Goal: Task Accomplishment & Management: Manage account settings

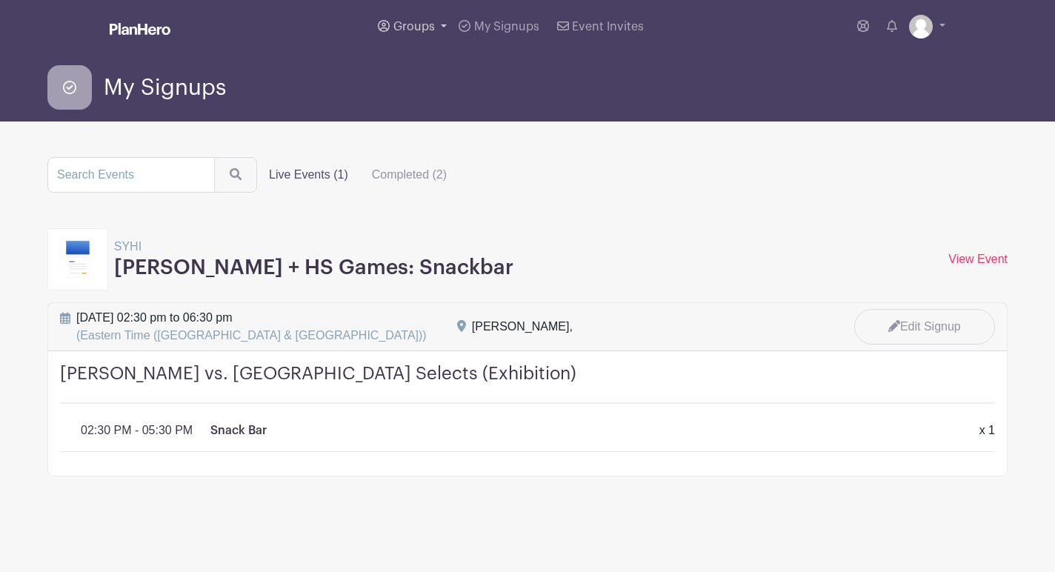
click at [416, 16] on link "Groups" at bounding box center [412, 26] width 81 height 53
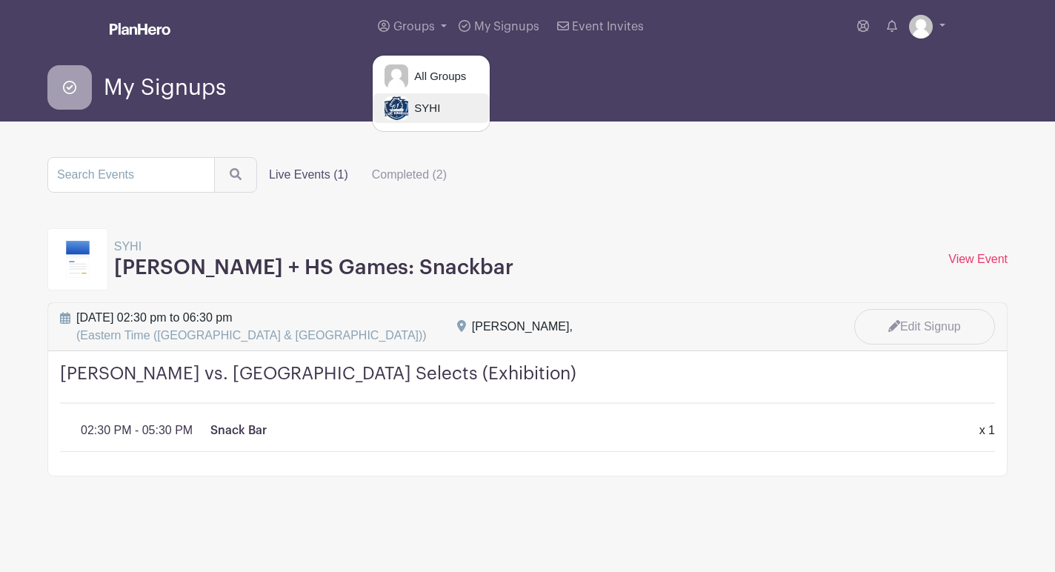
click at [391, 109] on img at bounding box center [396, 108] width 24 height 24
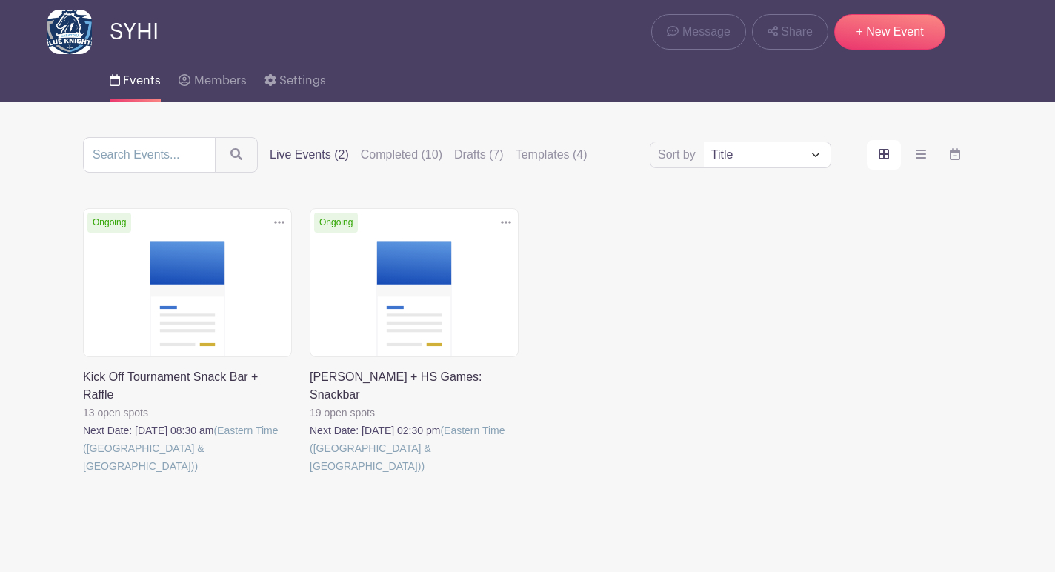
scroll to position [61, 0]
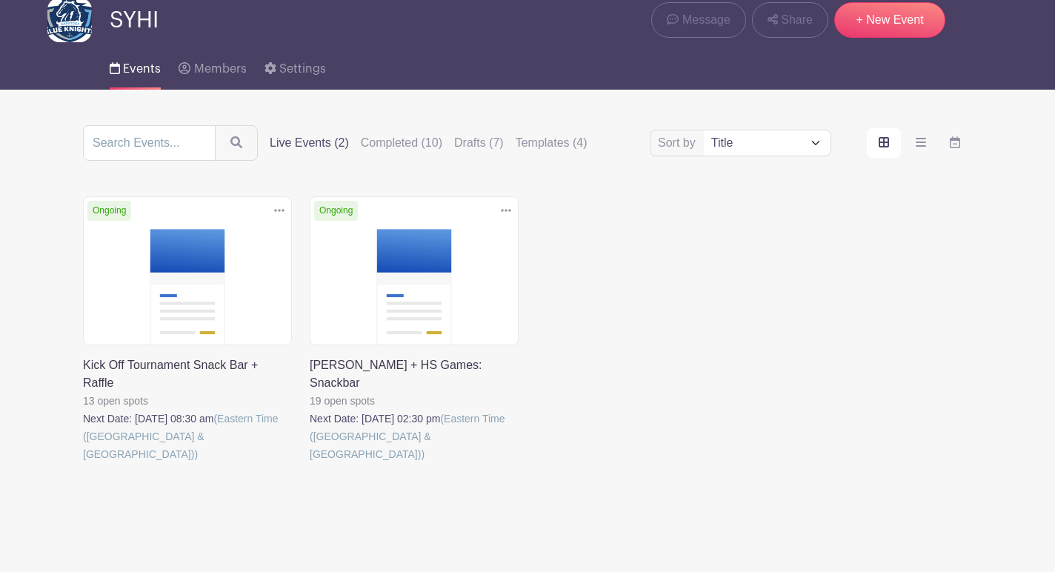
click at [310, 463] on link at bounding box center [310, 463] width 0 height 0
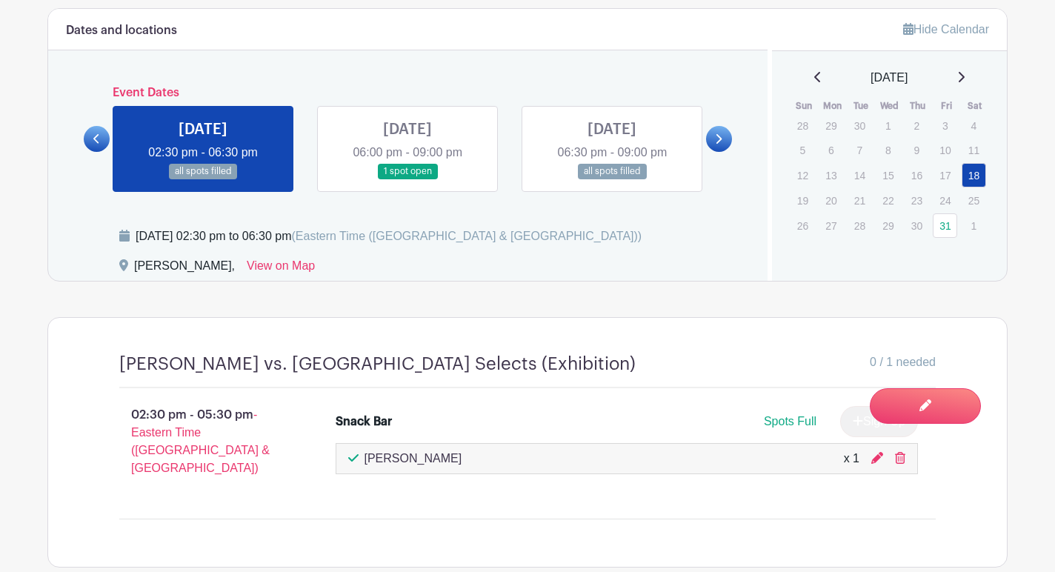
scroll to position [697, 0]
